Goal: Information Seeking & Learning: Learn about a topic

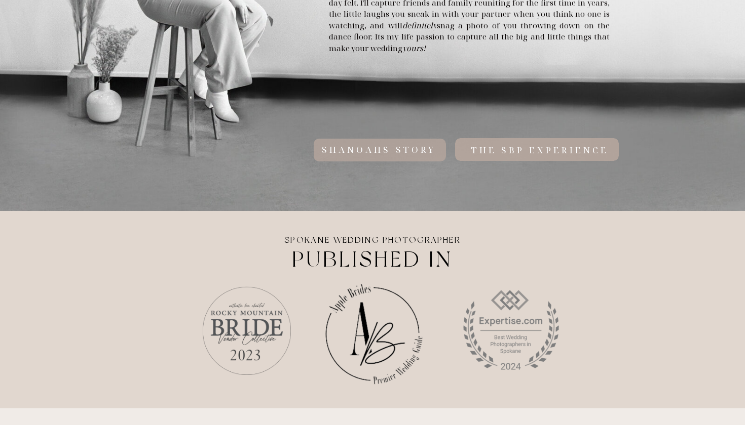
scroll to position [707, 0]
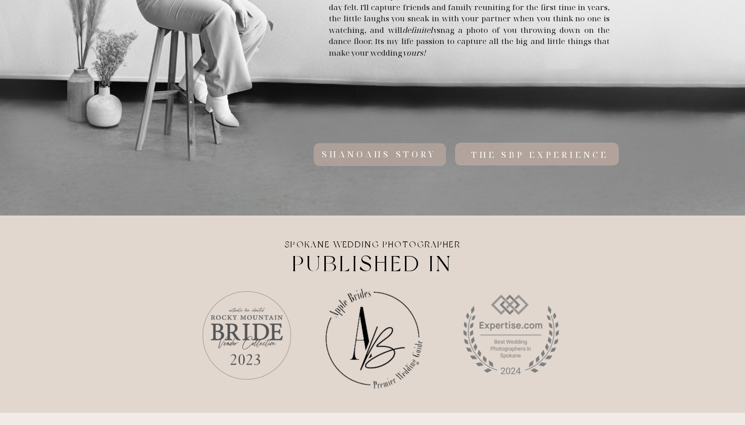
click at [511, 155] on h2 "shanoahs STORY" at bounding box center [378, 154] width 294 height 11
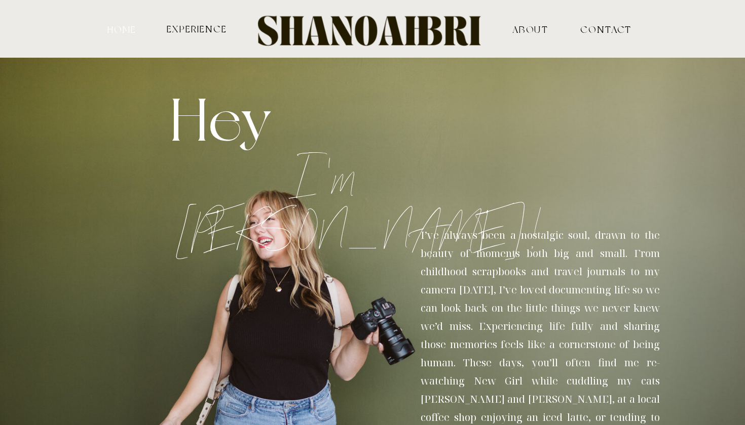
click at [130, 24] on nav "HOME" at bounding box center [121, 28] width 33 height 9
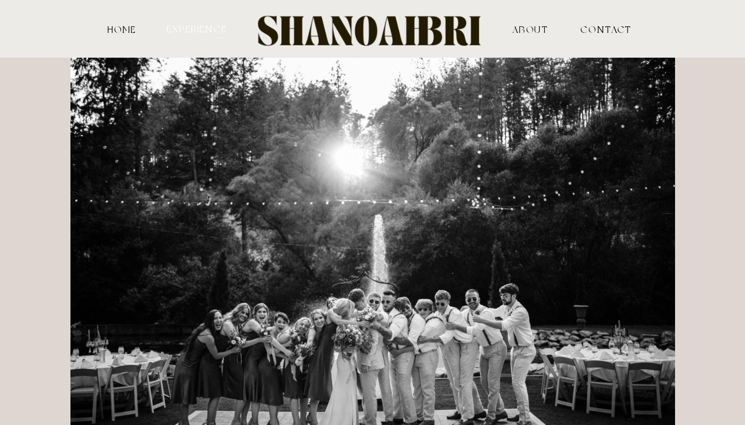
click at [200, 29] on nav "experience" at bounding box center [196, 29] width 63 height 10
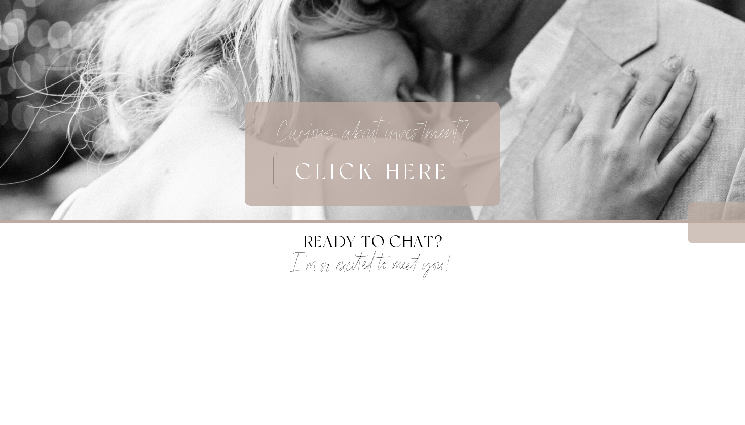
scroll to position [3002, 0]
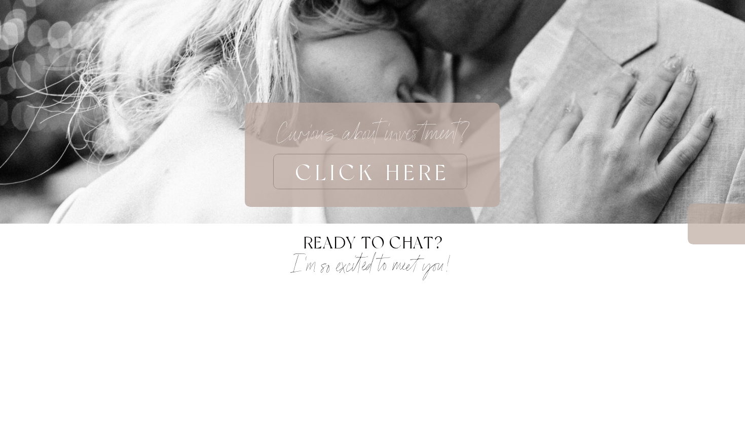
click at [399, 173] on h3 "CLICK HERE" at bounding box center [372, 171] width 320 height 35
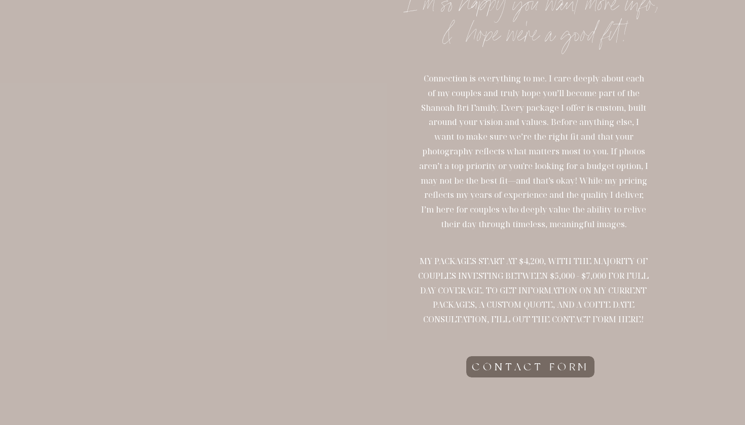
scroll to position [176, 0]
